Goal: Transaction & Acquisition: Book appointment/travel/reservation

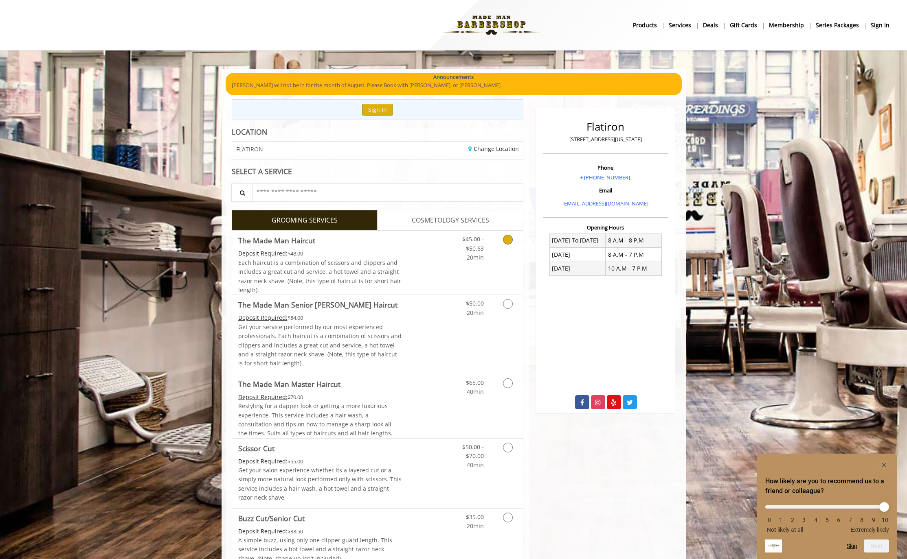
click at [382, 270] on span "Each haircut is a combination of scissors and clippers and includes a great cut…" at bounding box center [319, 276] width 163 height 35
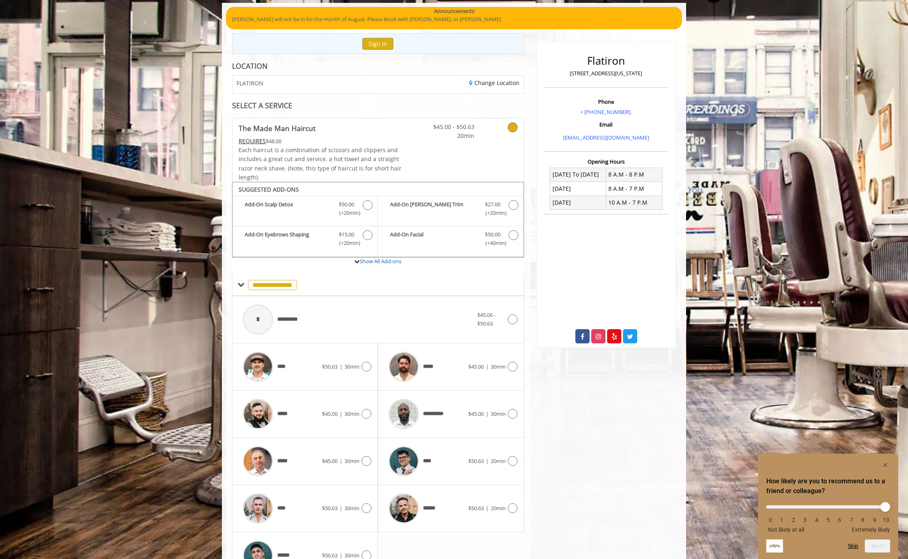
scroll to position [114, 0]
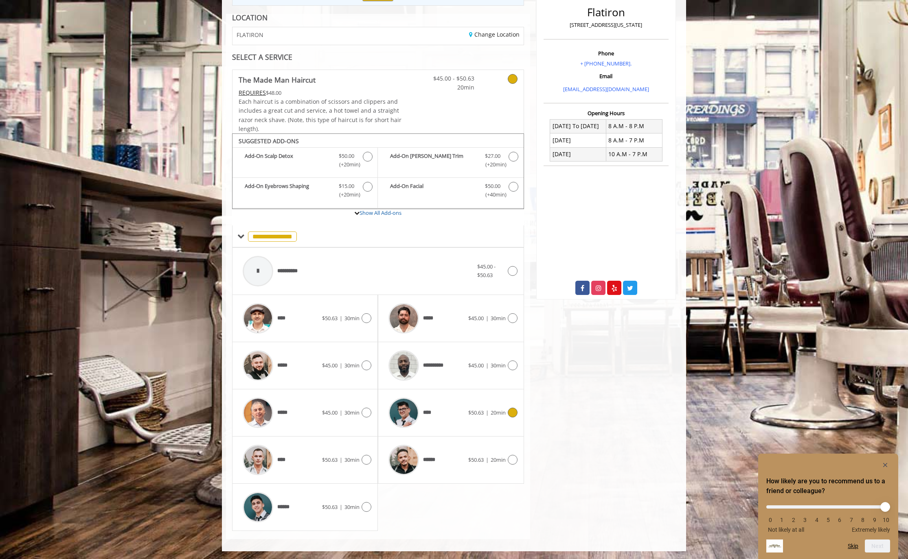
click at [465, 412] on div "****" at bounding box center [425, 413] width 83 height 39
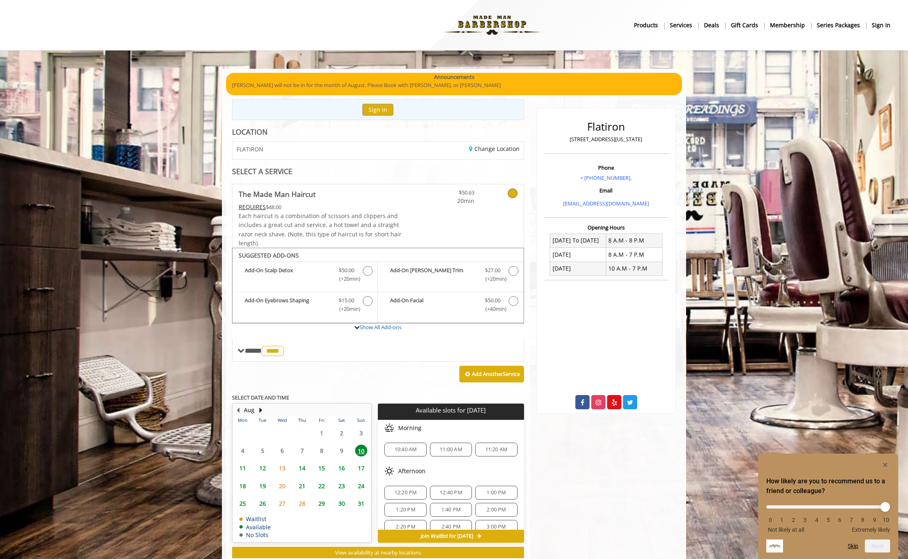
scroll to position [23, 0]
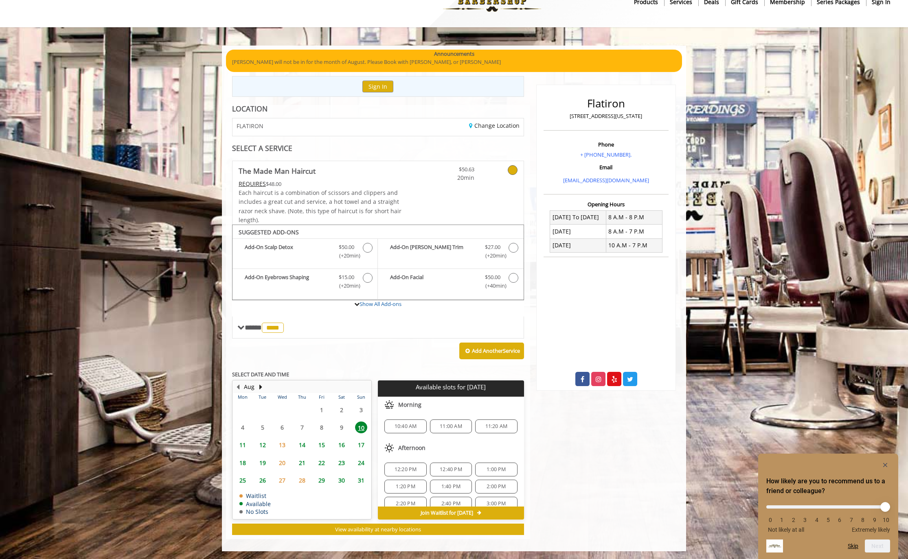
click at [412, 427] on span "10:40 AM" at bounding box center [406, 426] width 22 height 7
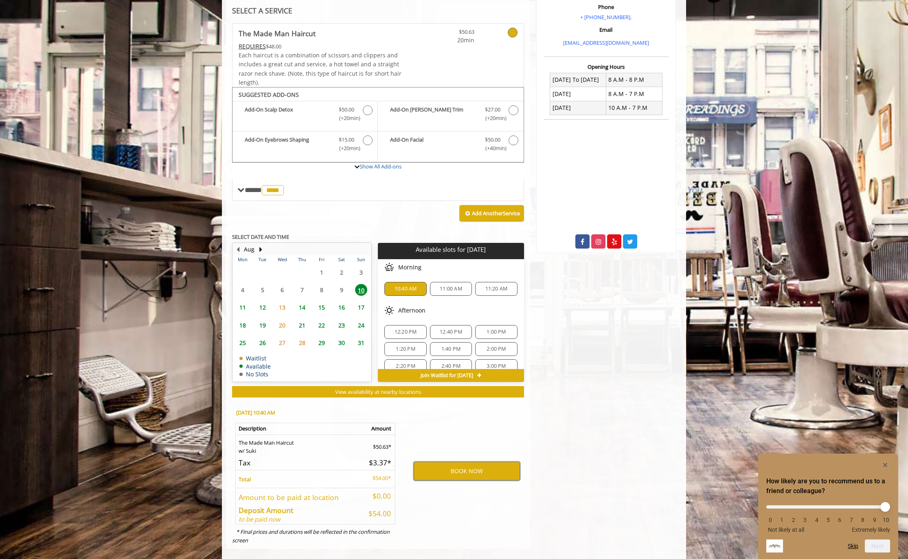
scroll to position [171, 0]
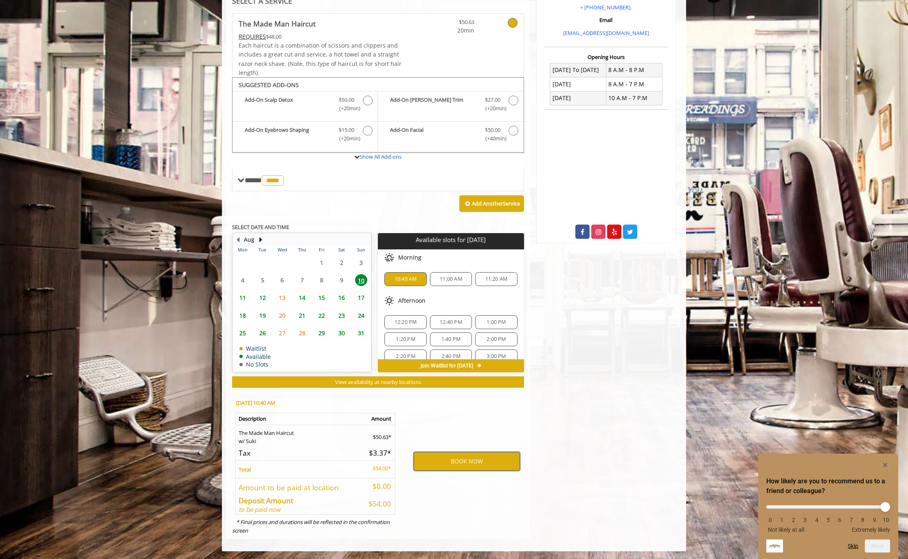
click at [462, 456] on button "BOOK NOW" at bounding box center [467, 461] width 106 height 19
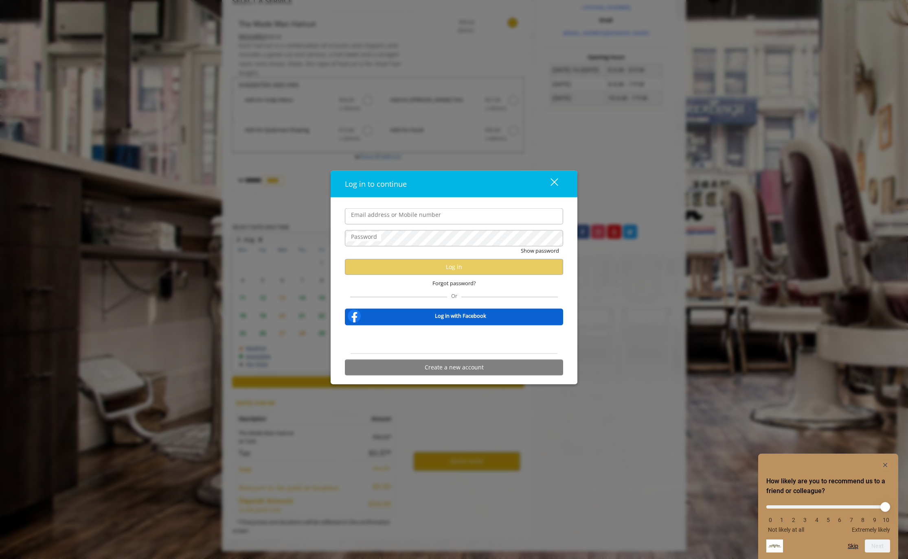
click at [375, 218] on input "Email address or Mobile number" at bounding box center [454, 216] width 218 height 16
type input "**********"
click at [365, 237] on label "Password" at bounding box center [364, 236] width 34 height 9
click at [521, 247] on button "Show password" at bounding box center [540, 251] width 38 height 9
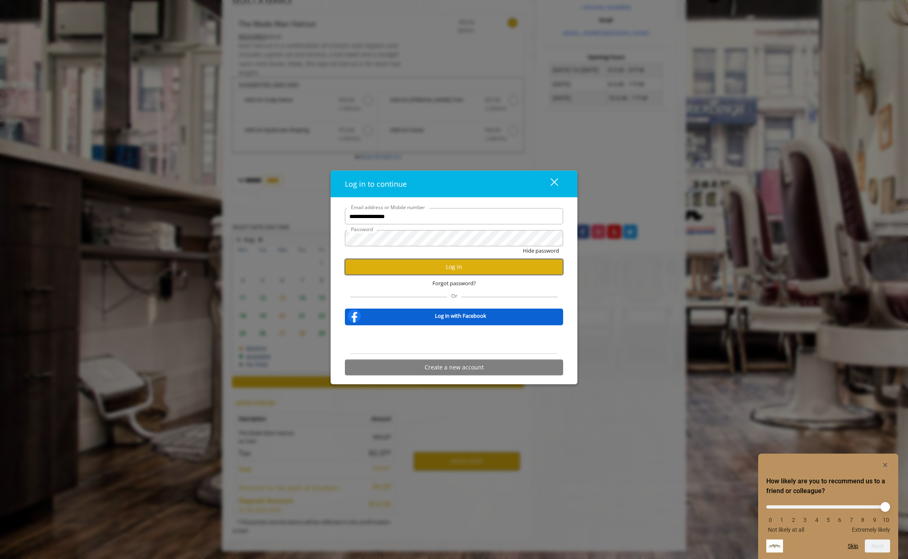
click at [443, 267] on button "Log in" at bounding box center [454, 267] width 218 height 16
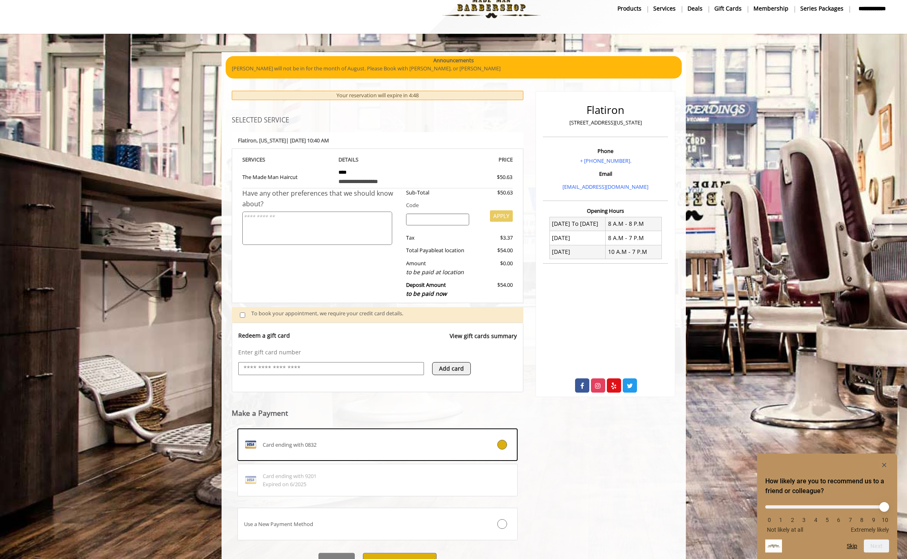
scroll to position [57, 0]
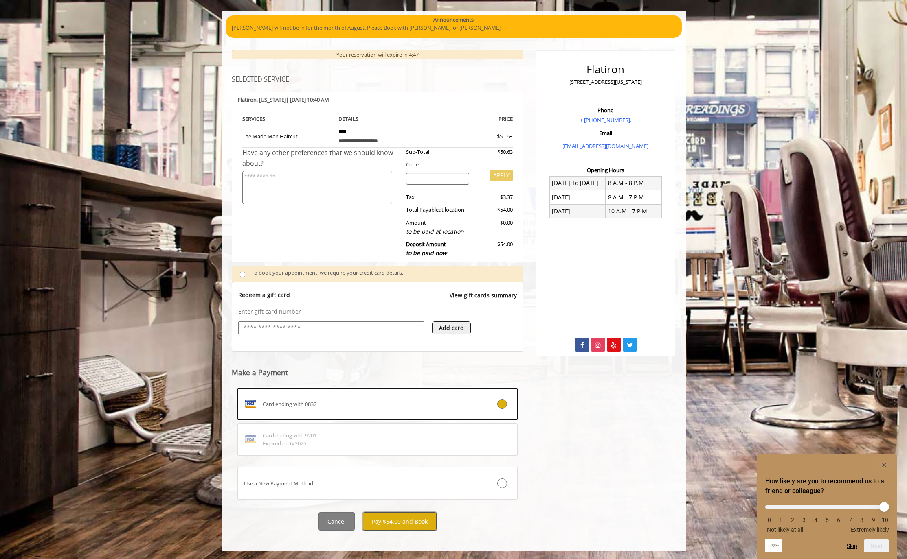
click at [390, 517] on button "Pay $54.00 and Book" at bounding box center [400, 522] width 74 height 18
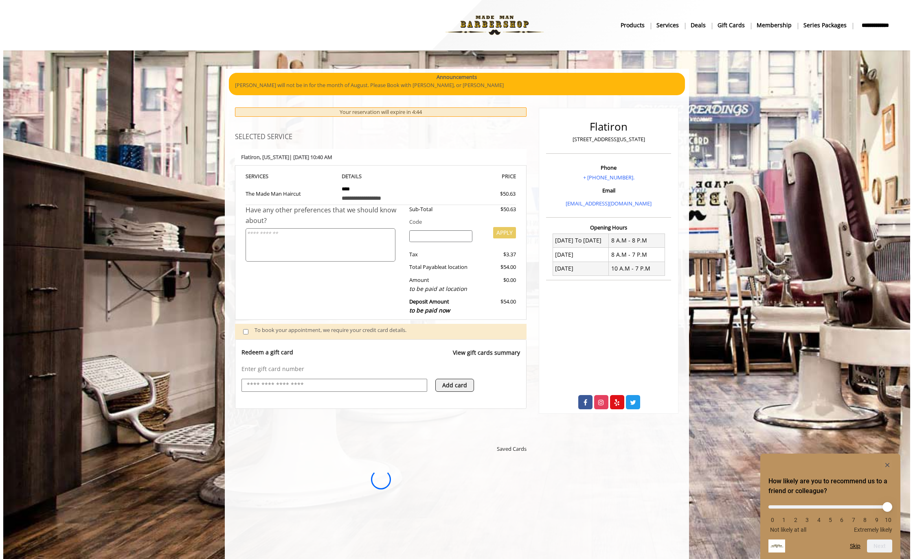
scroll to position [0, 0]
